Goal: Task Accomplishment & Management: Use online tool/utility

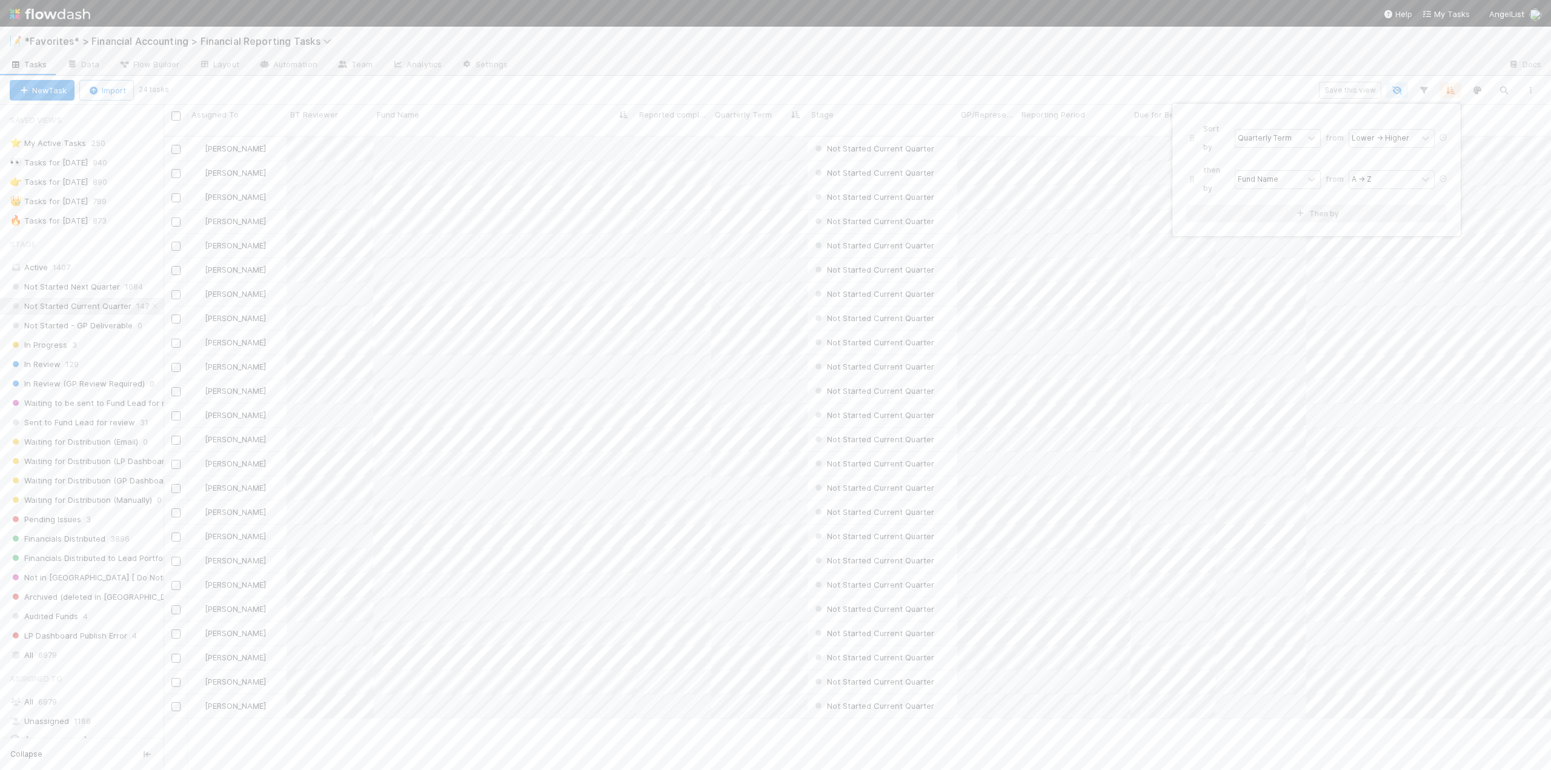
scroll to position [635, 1378]
click at [536, 164] on div "Sort by Quarterly Term from Lower → Higher then by Fund Name from A → Z Then by" at bounding box center [775, 385] width 1551 height 770
click at [21, 88] on icon at bounding box center [20, 89] width 12 height 8
click at [21, 85] on icon at bounding box center [20, 89] width 12 height 8
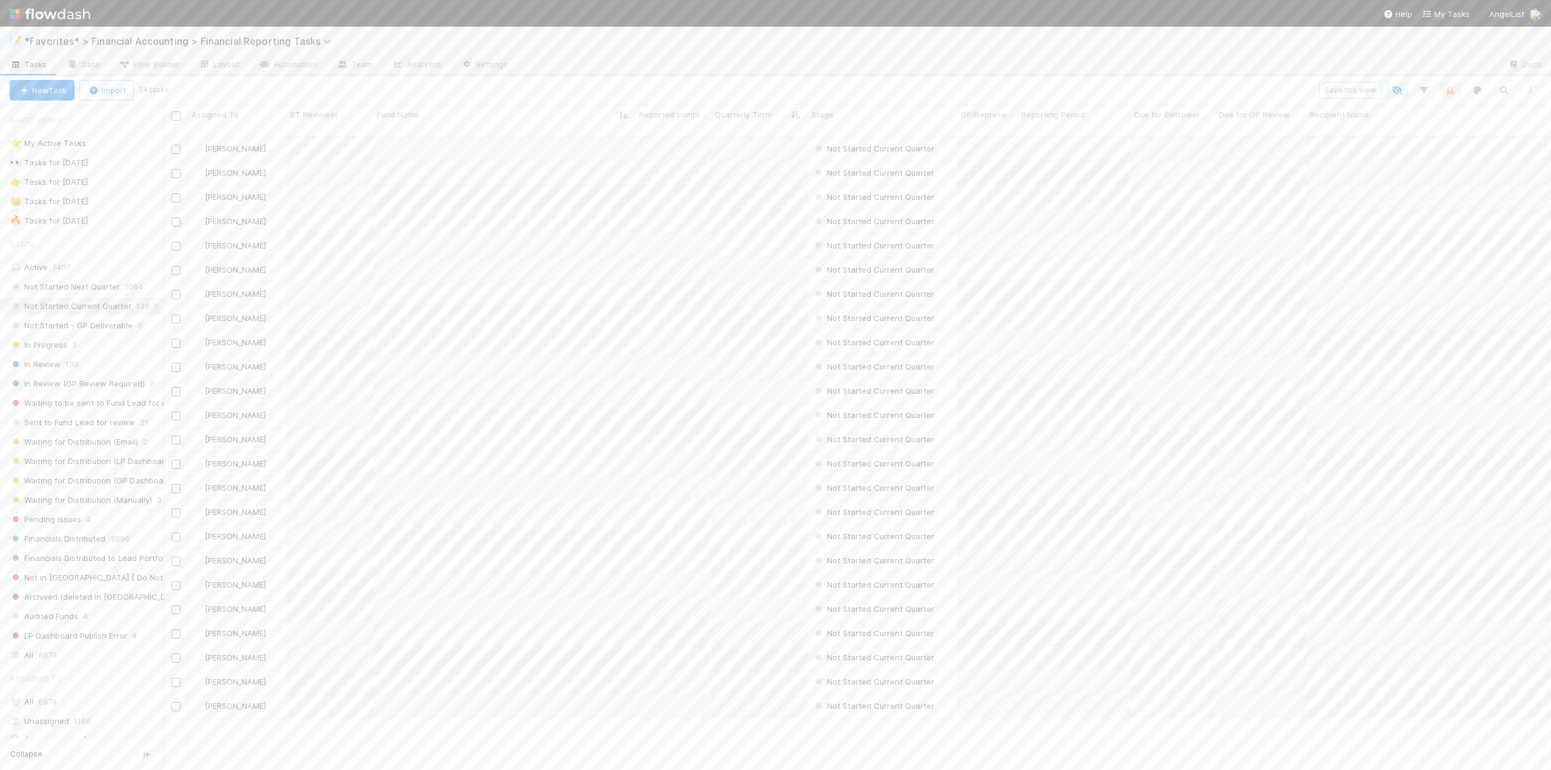
scroll to position [635, 1378]
